Goal: Information Seeking & Learning: Learn about a topic

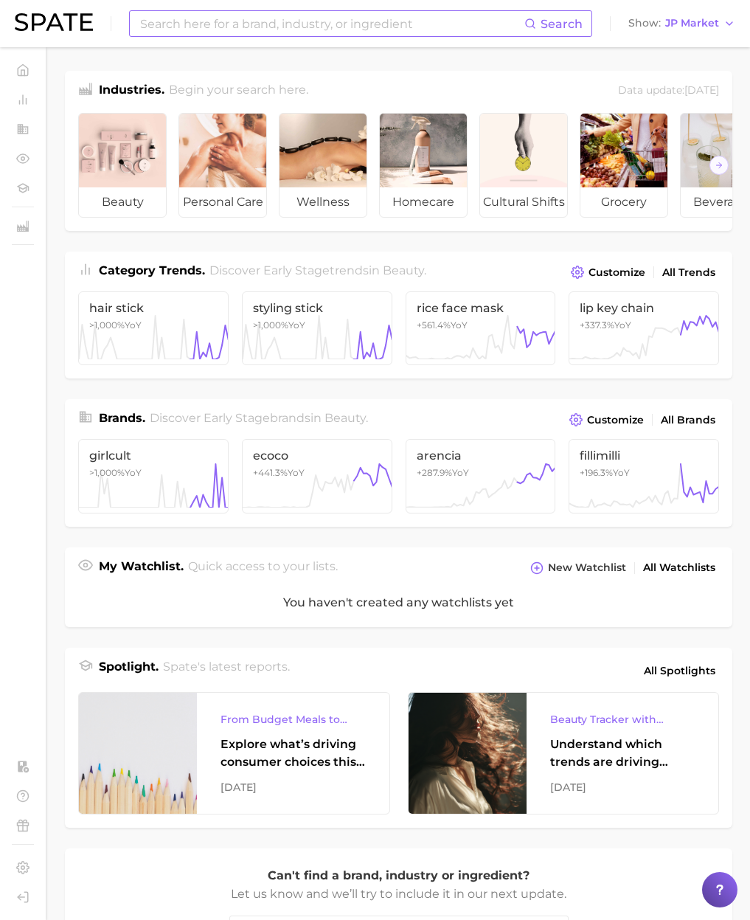
click at [250, 18] on input at bounding box center [332, 23] width 386 height 25
paste input "ecoco"
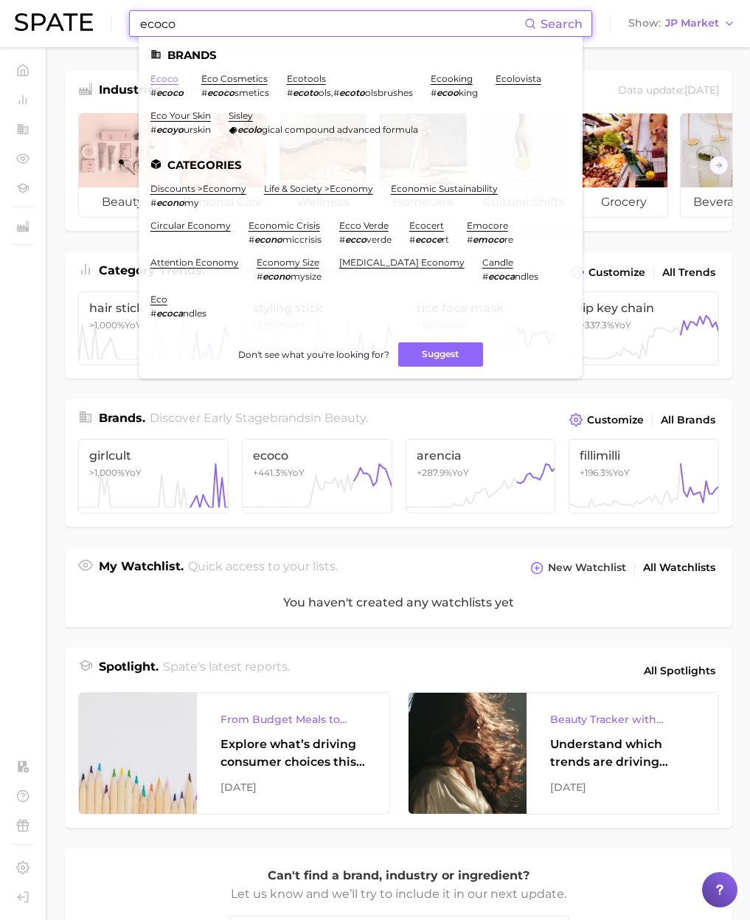
type input "ecoco"
click at [165, 80] on link "ecoco" at bounding box center [165, 78] width 28 height 11
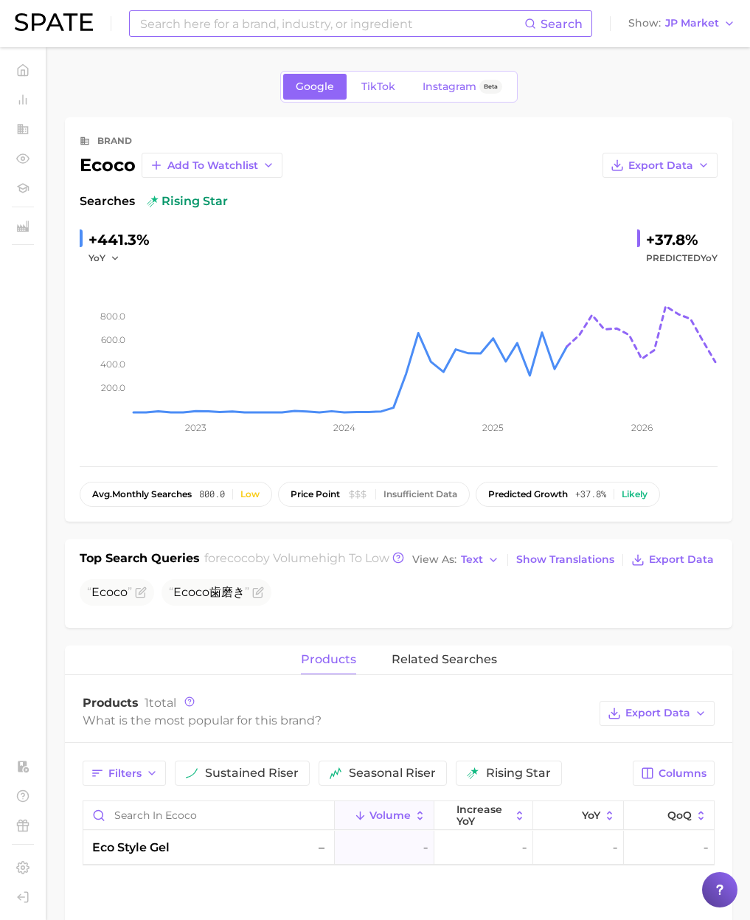
click at [181, 22] on input at bounding box center [332, 23] width 386 height 25
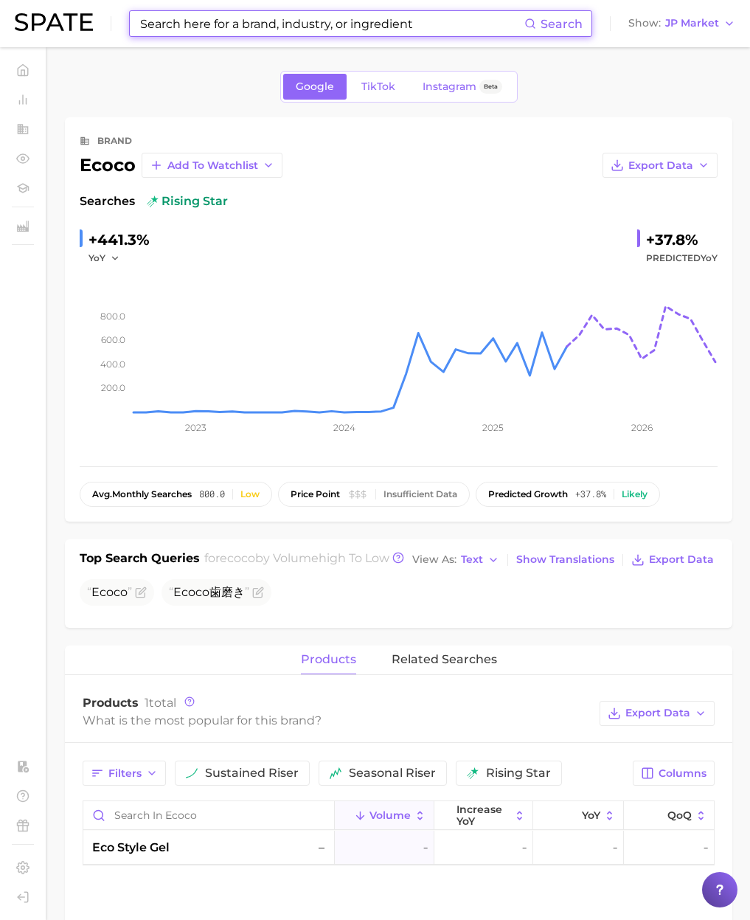
paste input "suave"
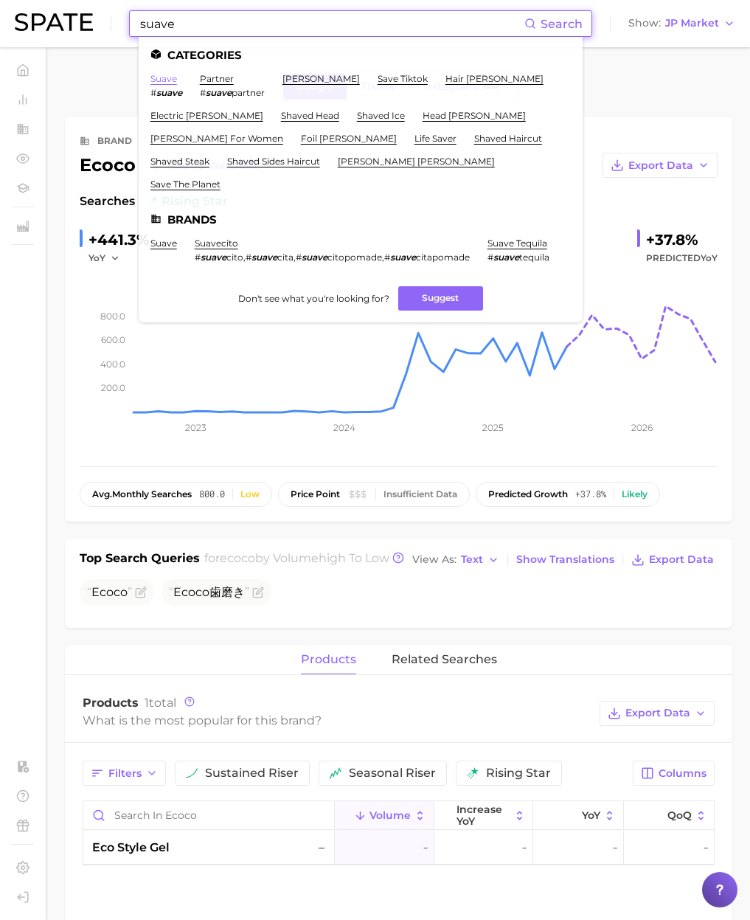
type input "suave"
click at [169, 80] on link "suave" at bounding box center [164, 78] width 27 height 11
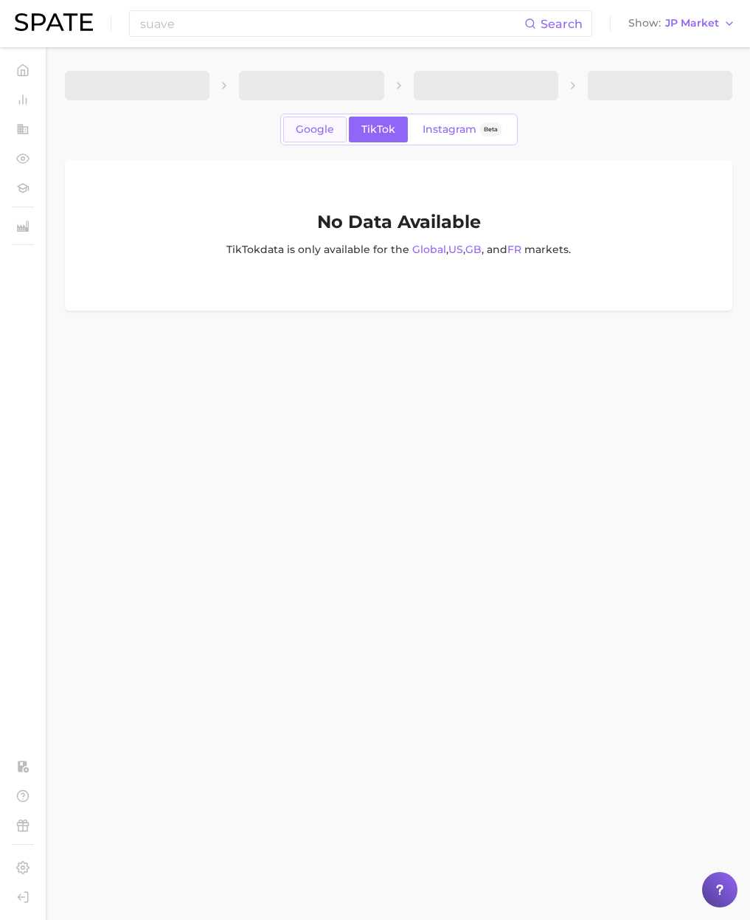
click at [334, 137] on link "Google" at bounding box center [314, 130] width 63 height 26
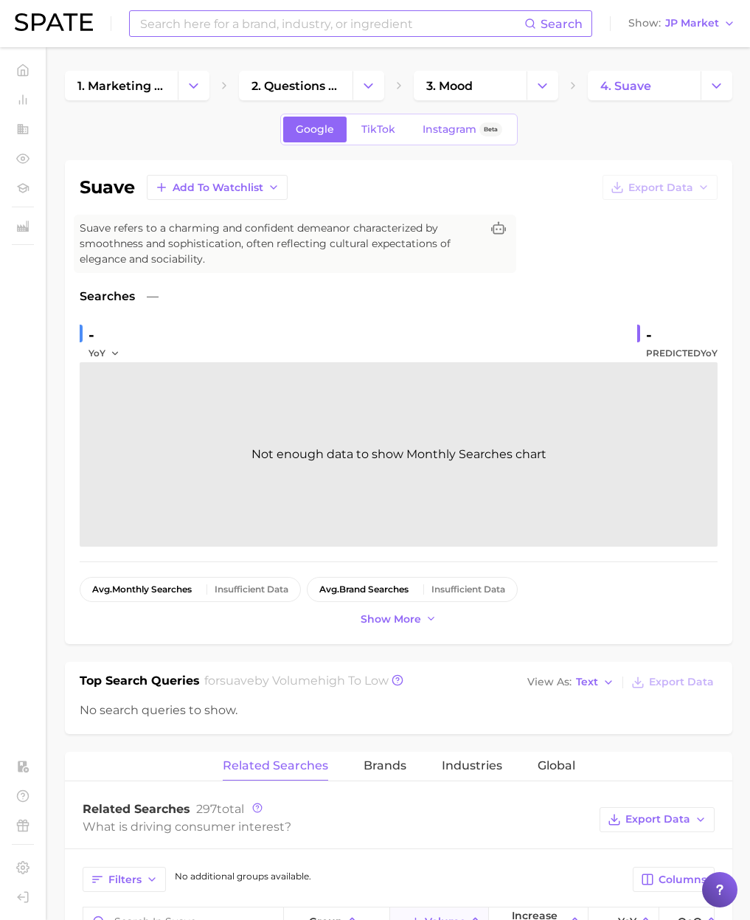
click at [156, 27] on input at bounding box center [332, 23] width 386 height 25
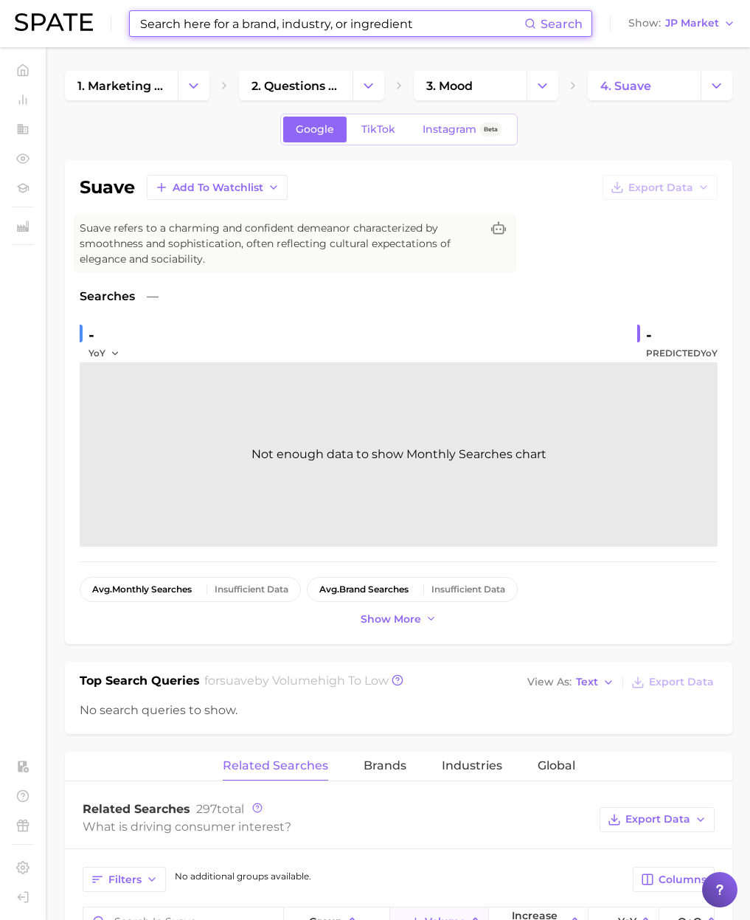
paste input "suave"
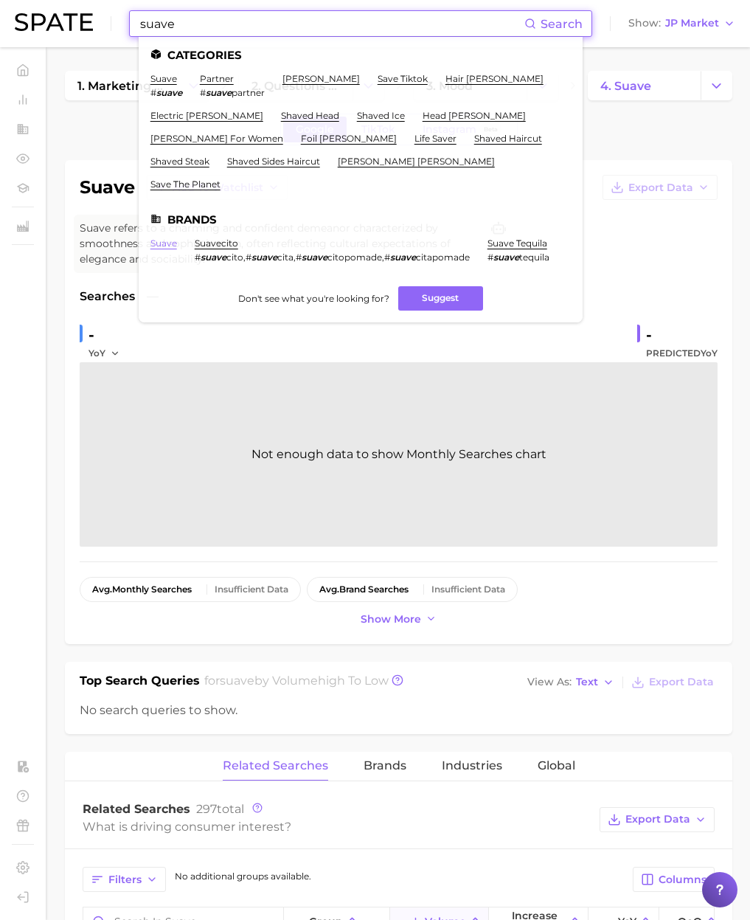
type input "suave"
click at [173, 238] on link "suave" at bounding box center [164, 243] width 27 height 11
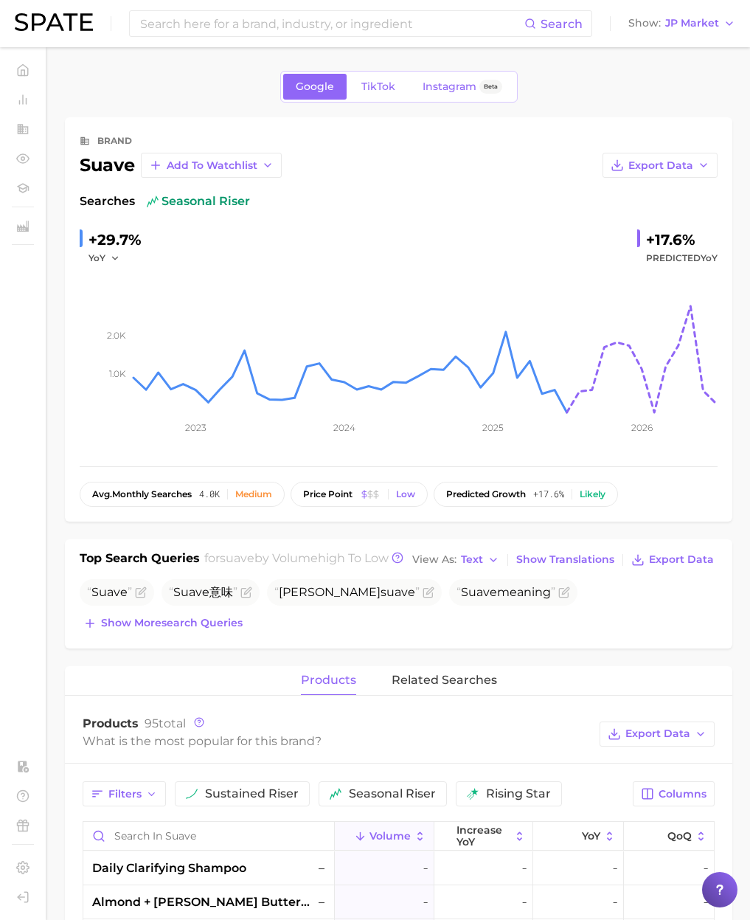
click at [238, 626] on div "Suave Suave 意味 Feng suave Suave meaning [PERSON_NAME] suave Show more search qu…" at bounding box center [399, 606] width 638 height 55
drag, startPoint x: 238, startPoint y: 637, endPoint x: 245, endPoint y: 640, distance: 7.9
click at [238, 629] on span "Show more search queries" at bounding box center [172, 623] width 142 height 13
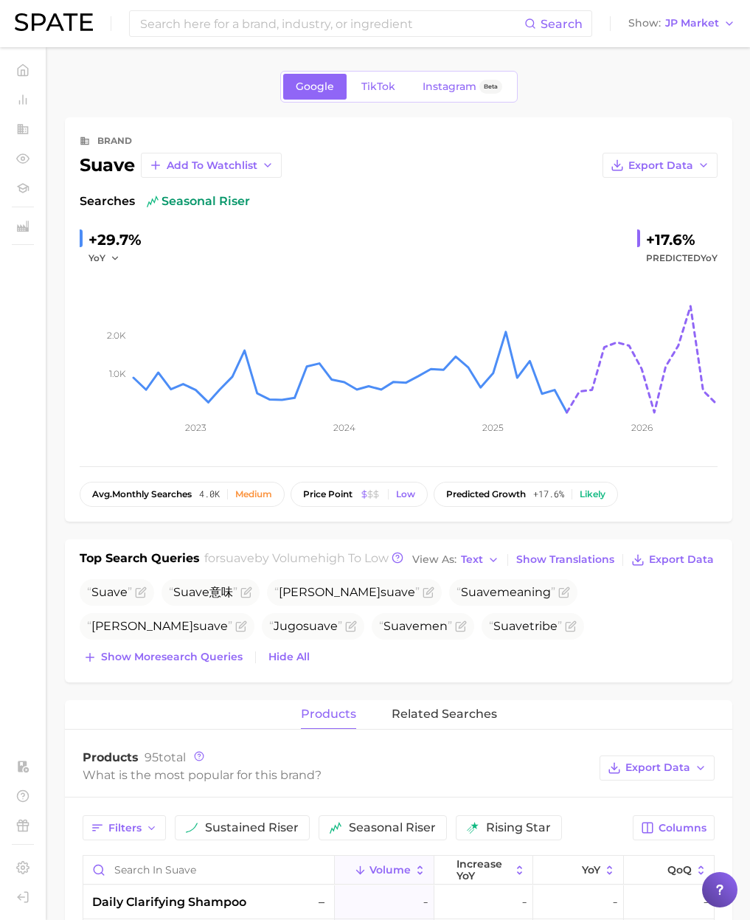
click at [215, 682] on div "Top Search Queries for suave by Volume high to low View As Text Show Translatio…" at bounding box center [399, 610] width 668 height 143
click at [196, 682] on div "Top Search Queries for suave by Volume high to low View As Text Show Translatio…" at bounding box center [399, 610] width 668 height 143
drag, startPoint x: 192, startPoint y: 687, endPoint x: 194, endPoint y: 674, distance: 13.5
click at [192, 682] on div "Top Search Queries for suave by Volume high to low View As Text Show Translatio…" at bounding box center [399, 610] width 668 height 143
click at [194, 663] on span "Show more search queries" at bounding box center [172, 657] width 142 height 13
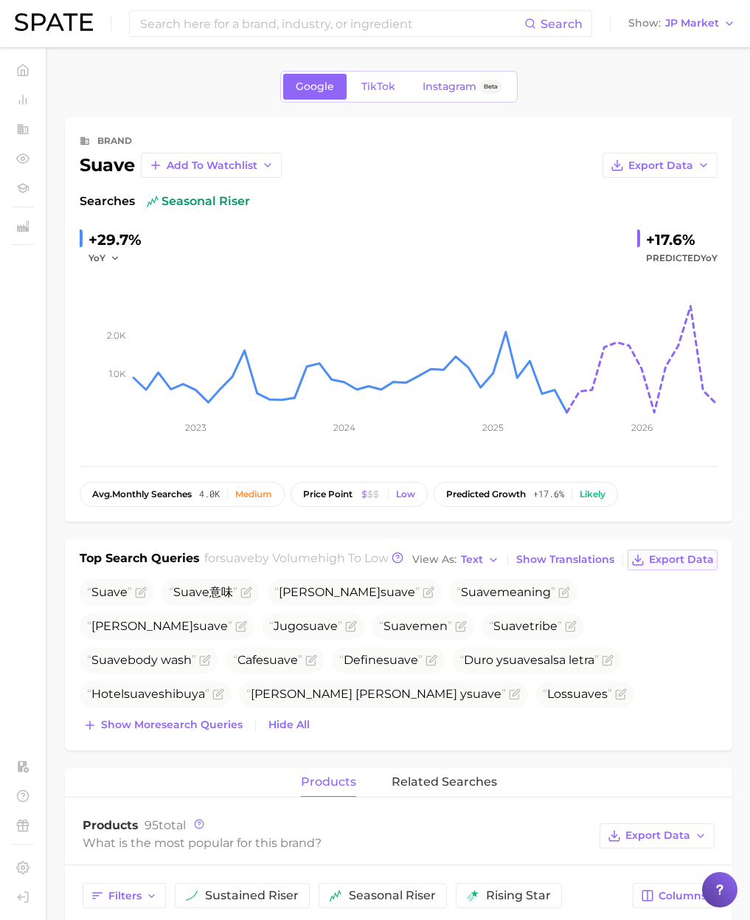
click at [688, 570] on button "Export Data" at bounding box center [673, 560] width 90 height 21
click at [111, 162] on div "suave" at bounding box center [107, 165] width 55 height 18
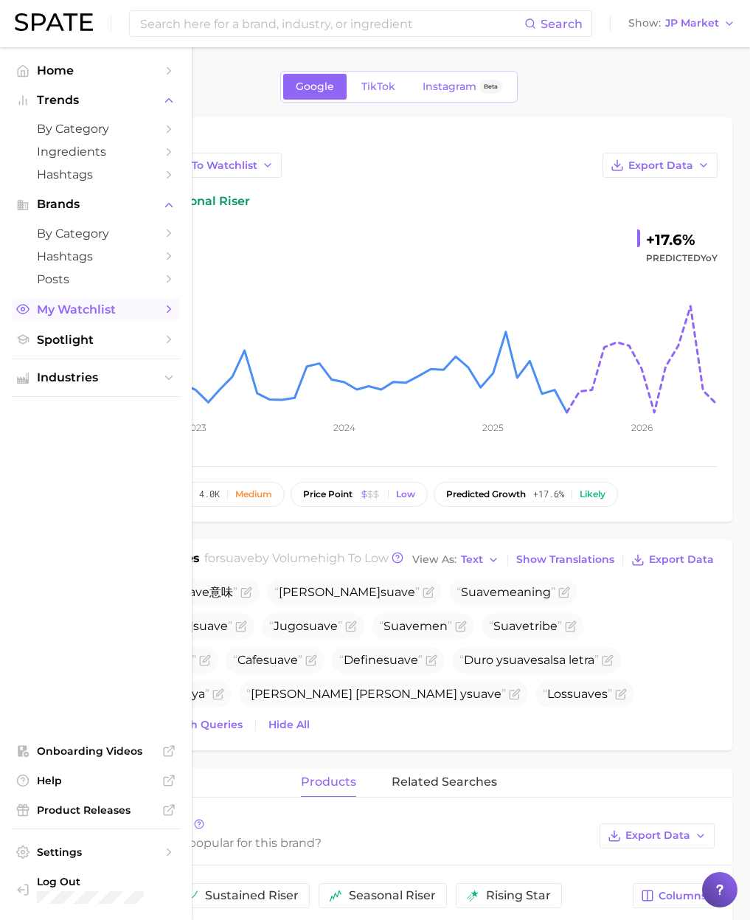
copy div "suave"
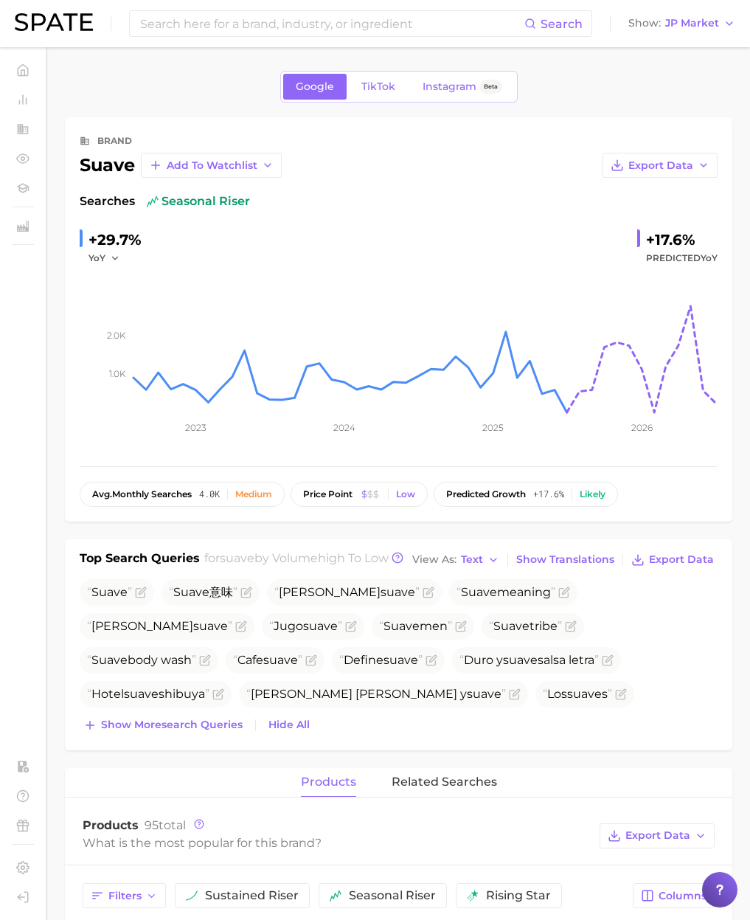
click at [222, 93] on div "Google TikTok Instagram Beta" at bounding box center [399, 87] width 668 height 32
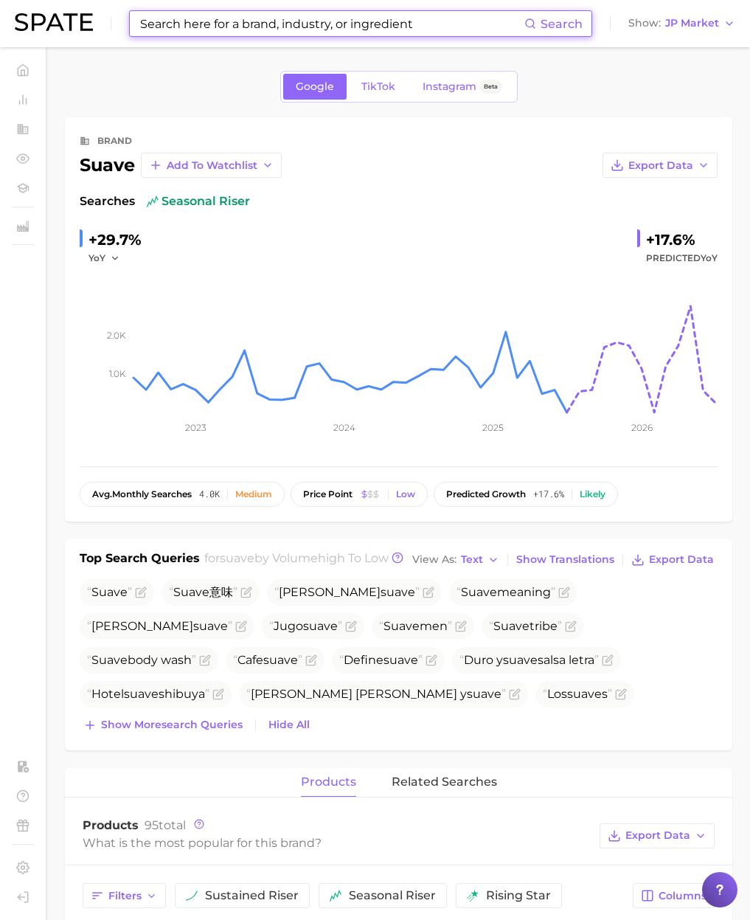
click at [187, 25] on input at bounding box center [332, 23] width 386 height 25
paste input "iroiro colors"
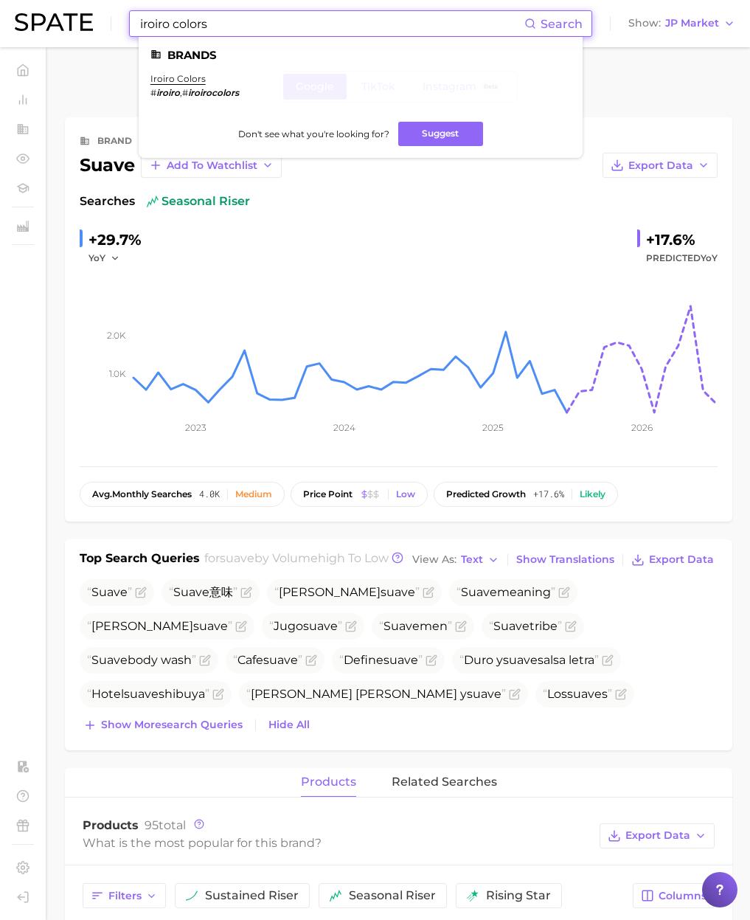
type input "iroiro colors"
click at [176, 72] on ul "Brands iroiro colors # iroiro , # iroirocolors Don't see what you're looking fo…" at bounding box center [361, 97] width 444 height 121
click at [176, 77] on link "iroiro colors" at bounding box center [178, 78] width 55 height 11
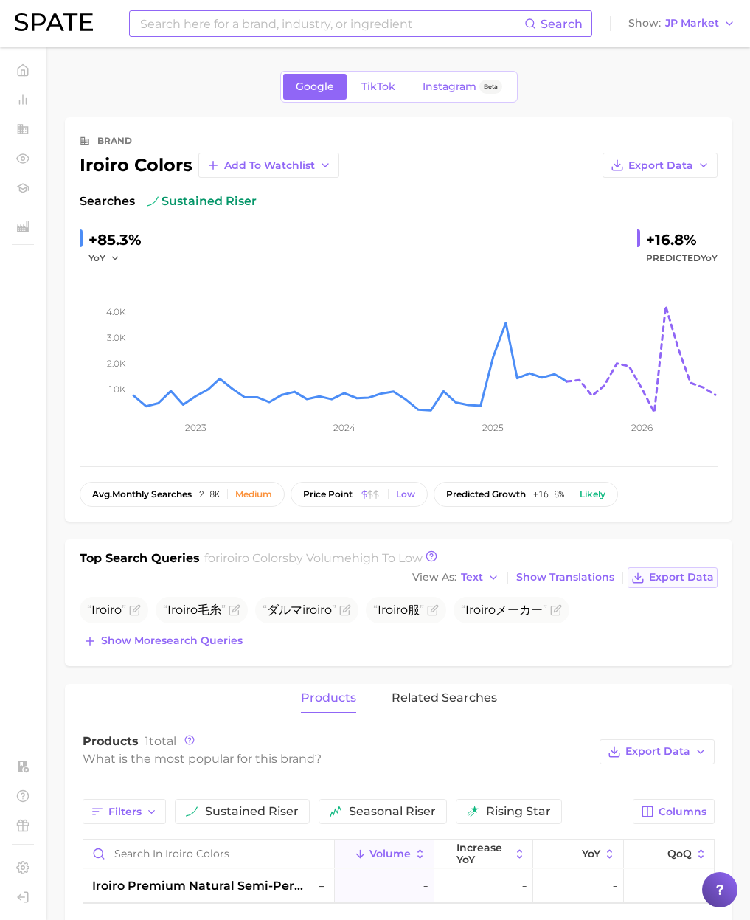
click at [681, 582] on span "Export Data" at bounding box center [681, 577] width 65 height 13
click at [189, 22] on input at bounding box center [332, 23] width 386 height 25
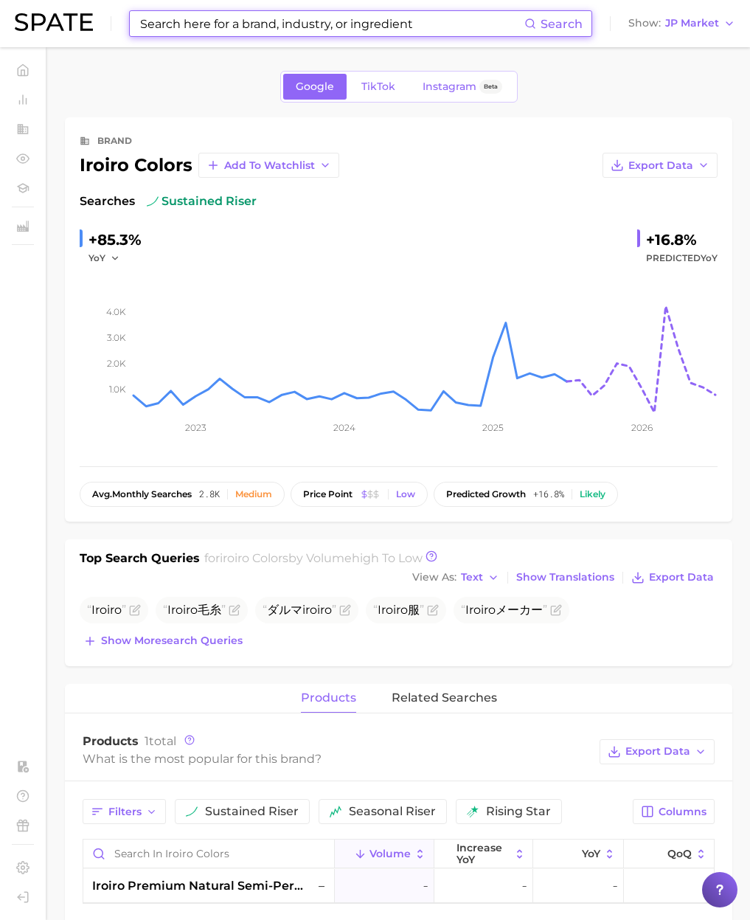
paste input "[PERSON_NAME] le [DEMOGRAPHIC_DATA]"
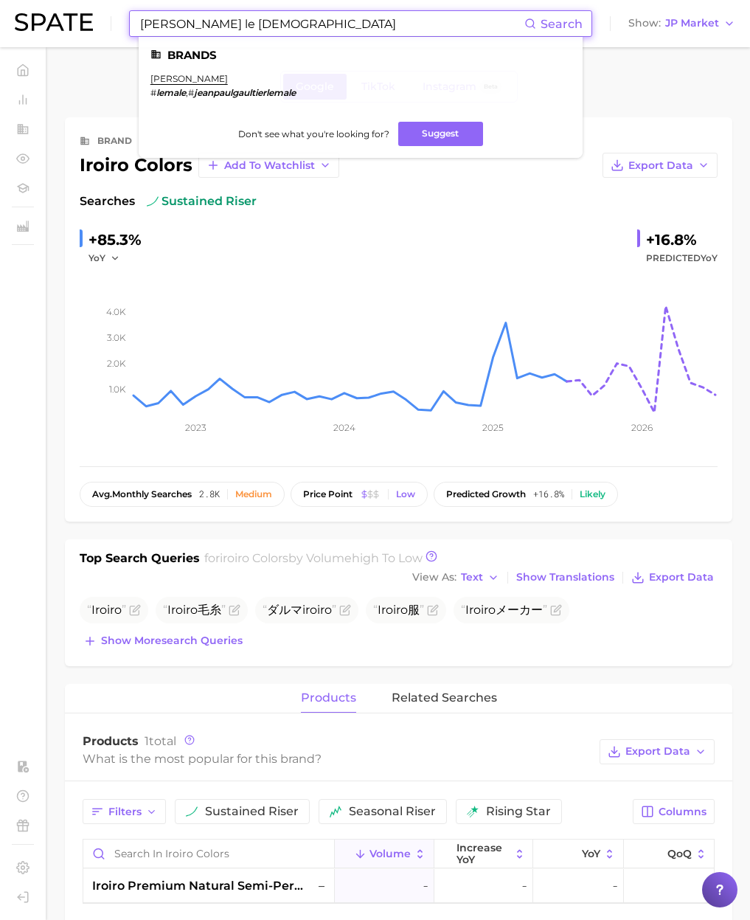
click at [239, 27] on input "[PERSON_NAME] le [DEMOGRAPHIC_DATA]" at bounding box center [332, 23] width 386 height 25
type input "[PERSON_NAME] le [DEMOGRAPHIC_DATA]"
click at [218, 78] on link "[PERSON_NAME]" at bounding box center [189, 78] width 77 height 11
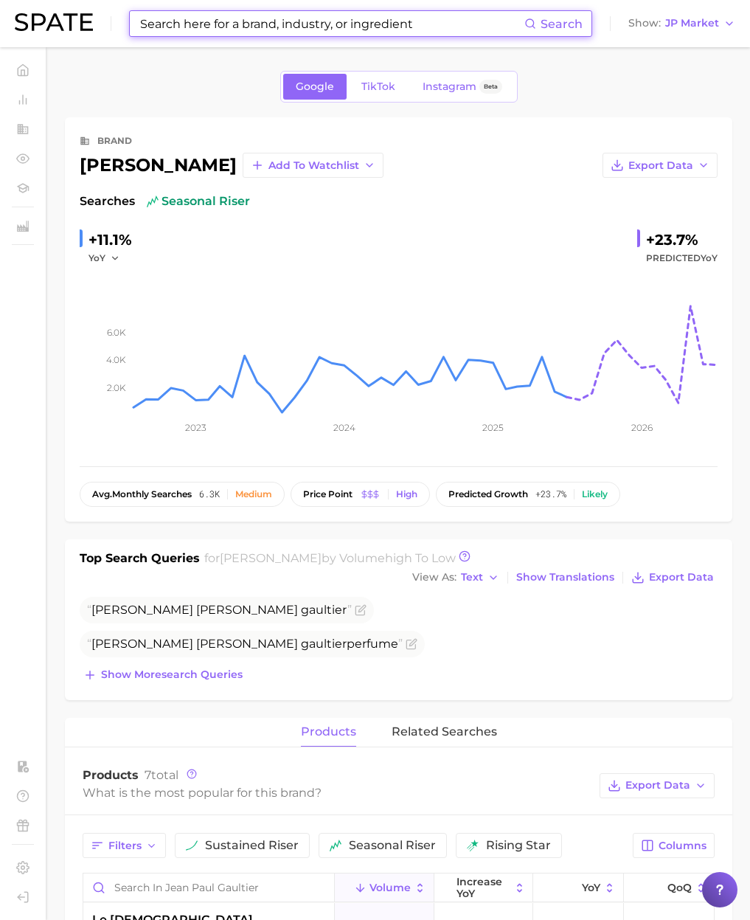
click at [215, 28] on input at bounding box center [332, 23] width 386 height 25
paste input "mizutani"
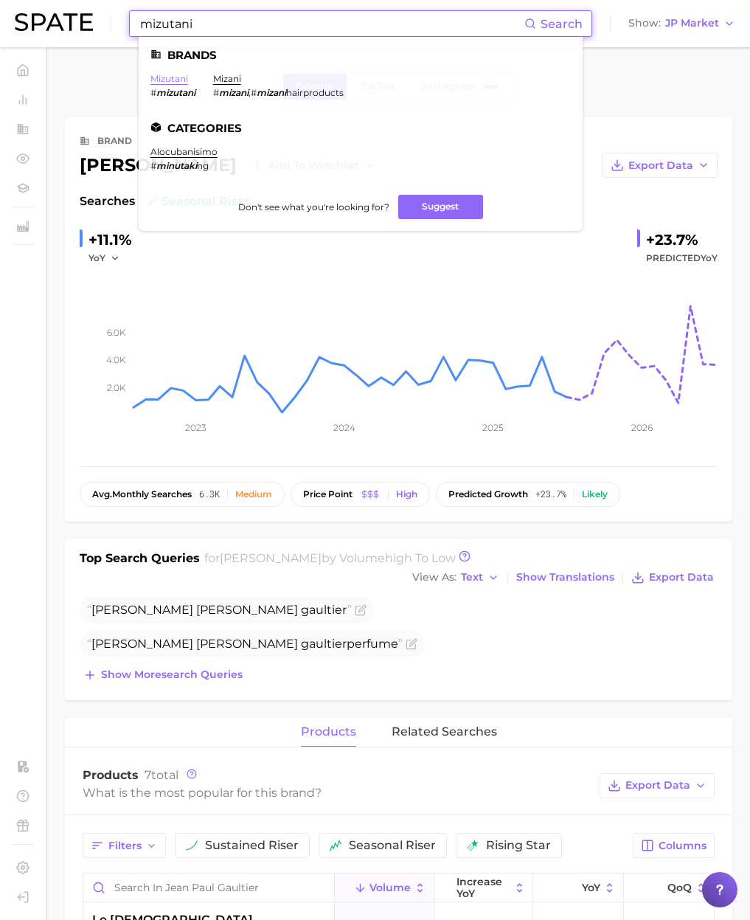
type input "mizutani"
click at [170, 78] on link "mizutani" at bounding box center [170, 78] width 38 height 11
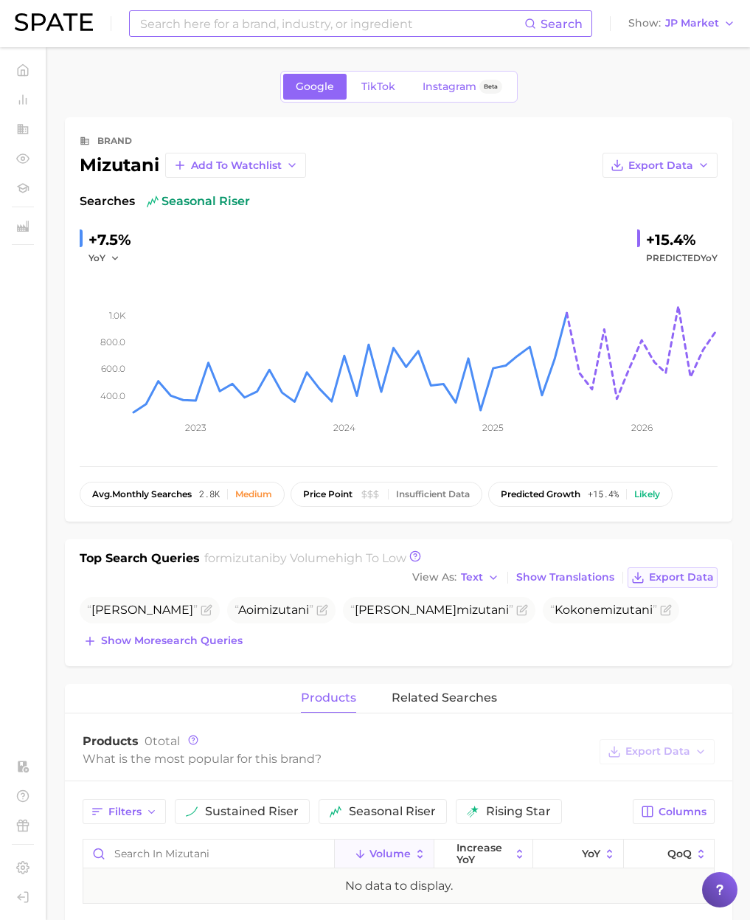
click at [693, 575] on span "Export Data" at bounding box center [681, 577] width 65 height 13
click at [184, 25] on input at bounding box center [332, 23] width 386 height 25
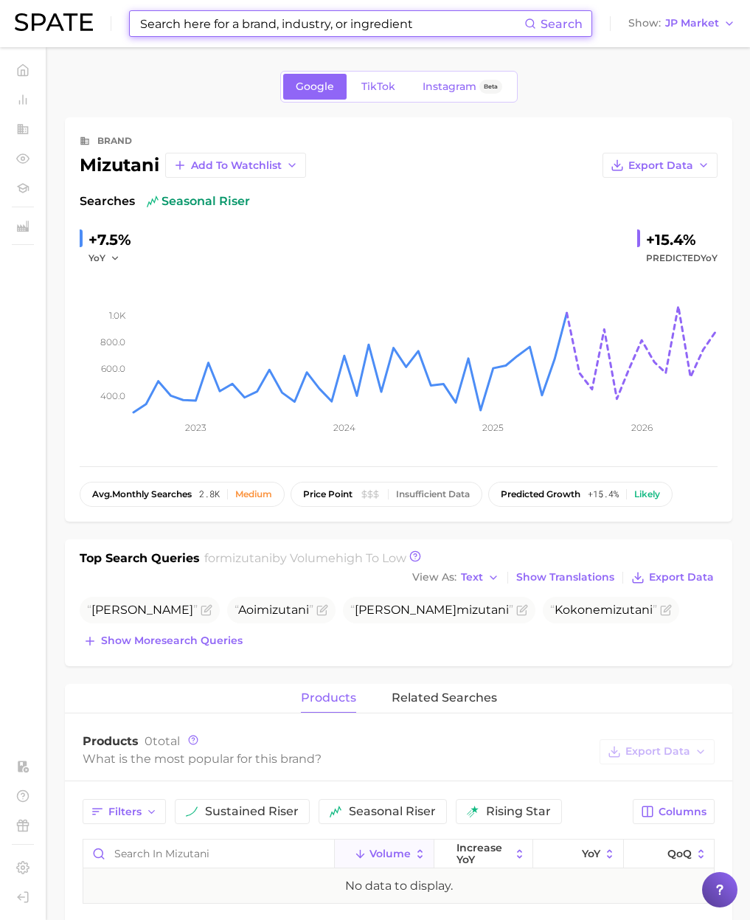
paste input "nira"
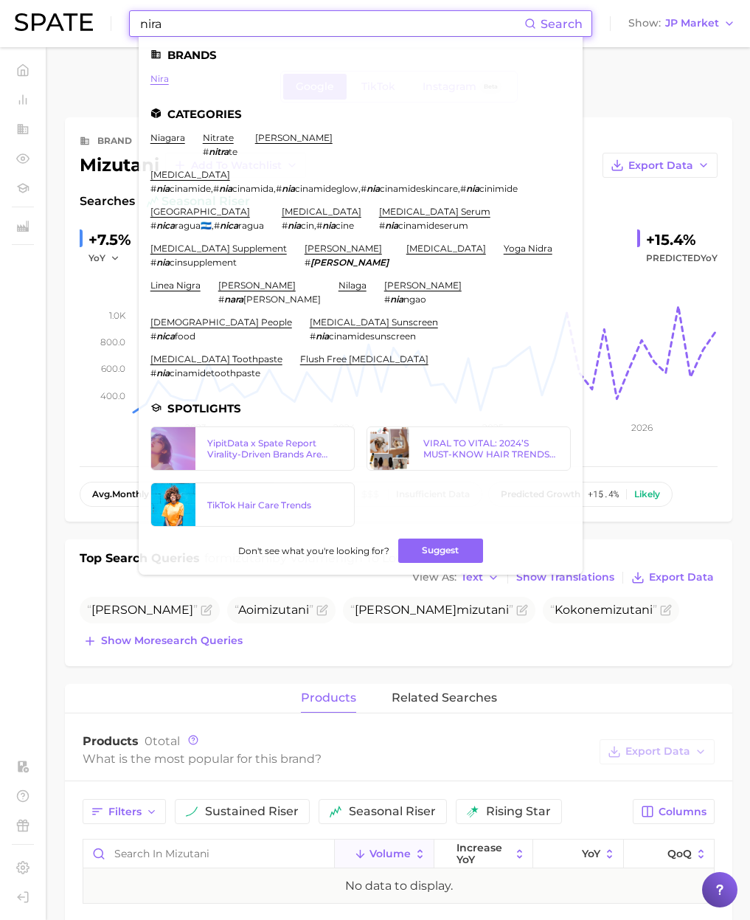
type input "nira"
click at [153, 78] on link "nira" at bounding box center [160, 78] width 18 height 11
